Goal: Submit feedback/report problem

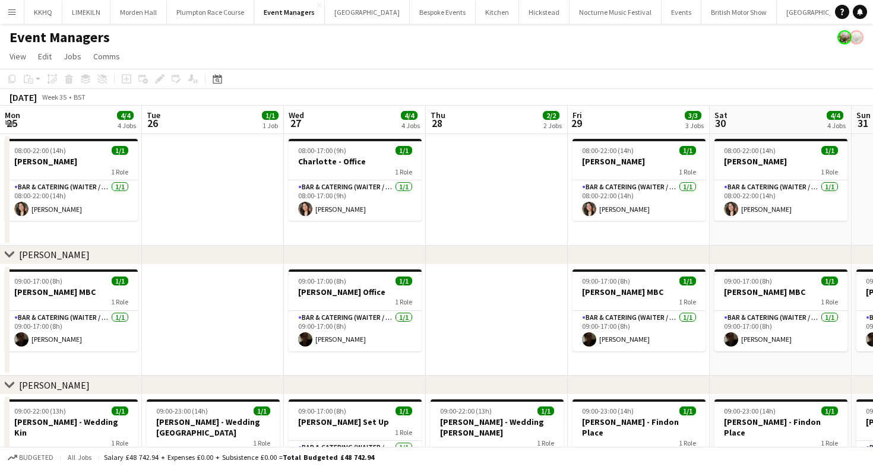
scroll to position [0, 538]
